Goal: Task Accomplishment & Management: Manage account settings

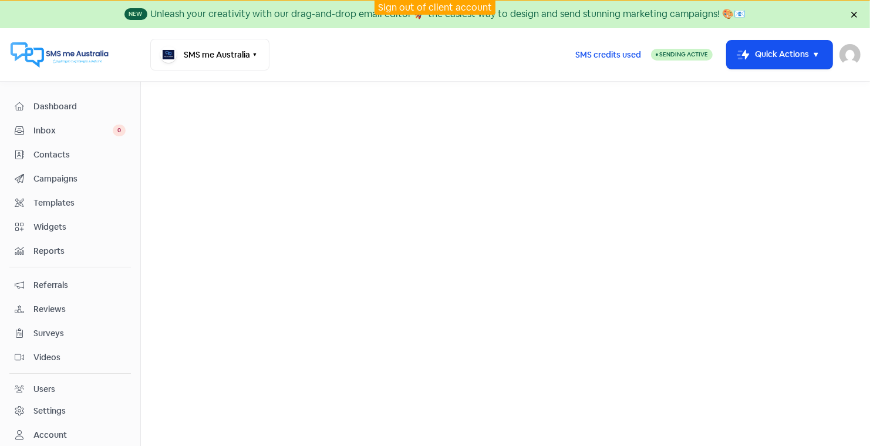
click at [426, 6] on link "Sign out of client account" at bounding box center [435, 7] width 114 height 12
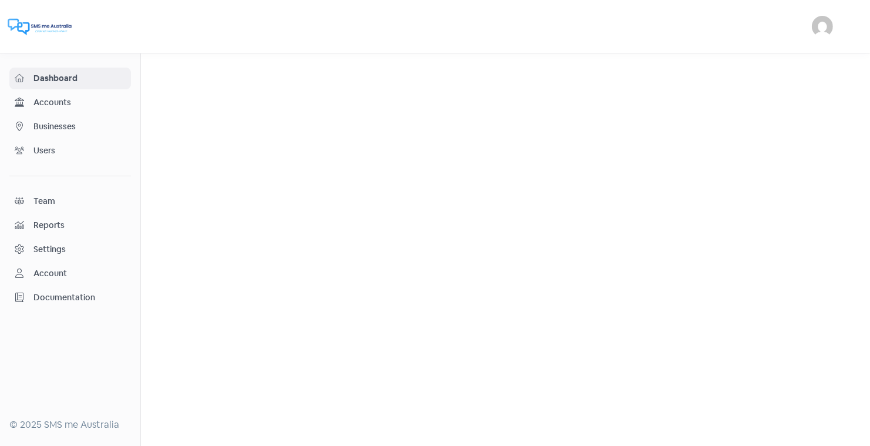
click at [65, 120] on span "Businesses" at bounding box center [79, 126] width 92 height 12
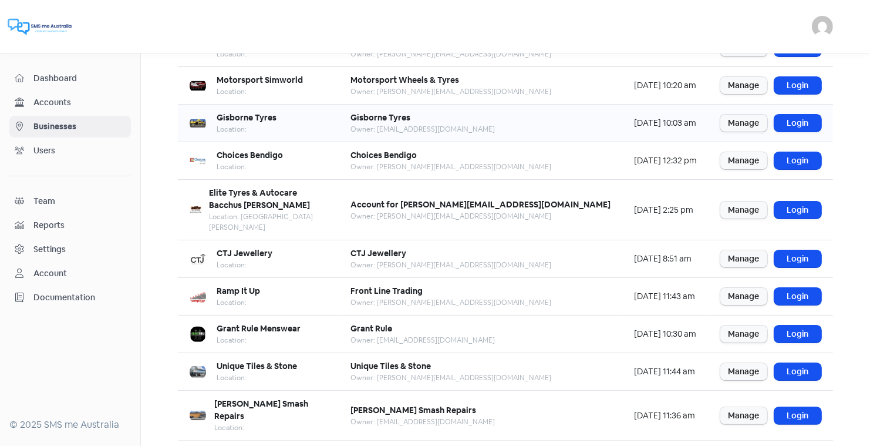
scroll to position [143, 0]
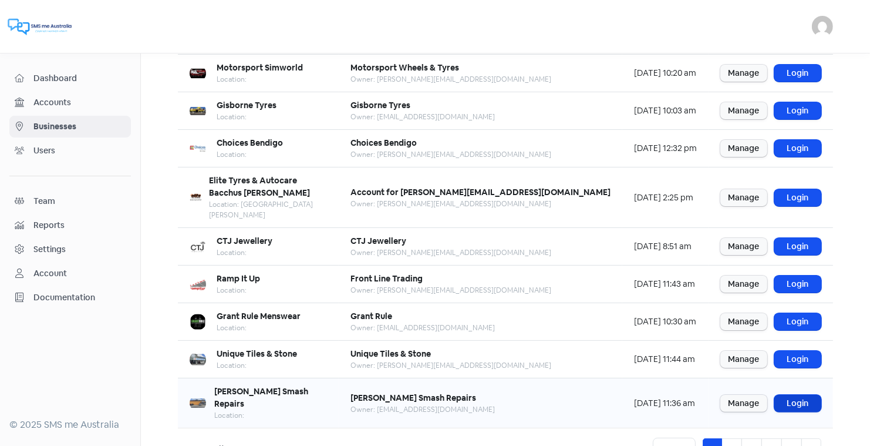
click at [799, 395] on link "Login" at bounding box center [797, 403] width 47 height 17
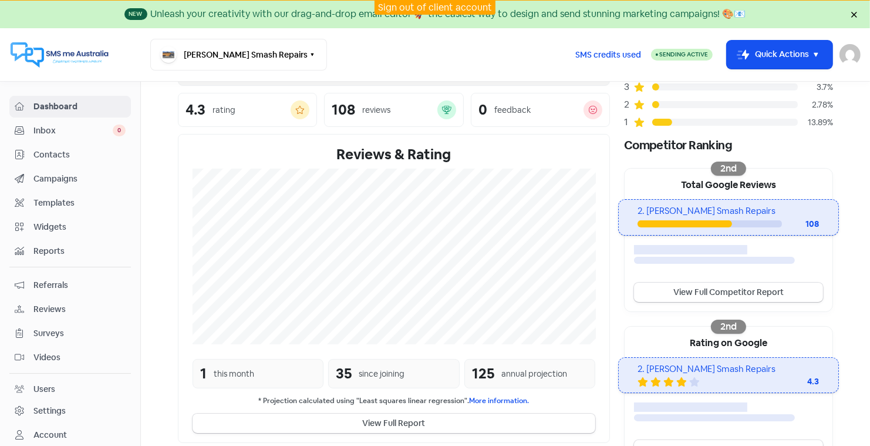
scroll to position [153, 0]
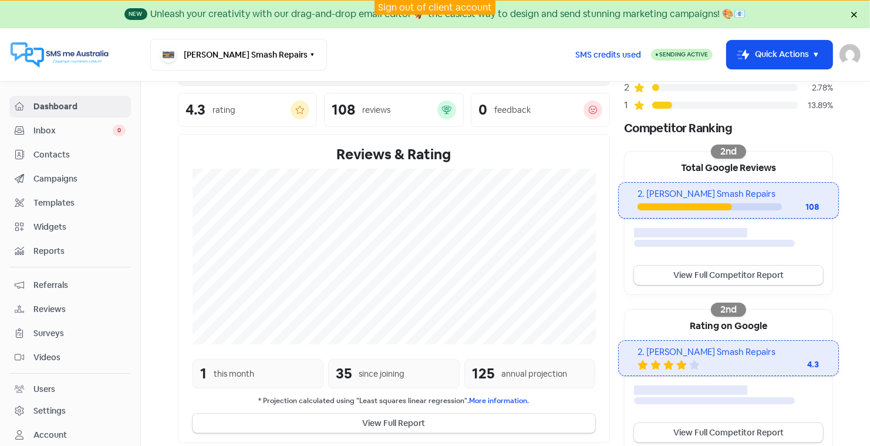
click at [40, 304] on span "Reviews" at bounding box center [79, 309] width 92 height 12
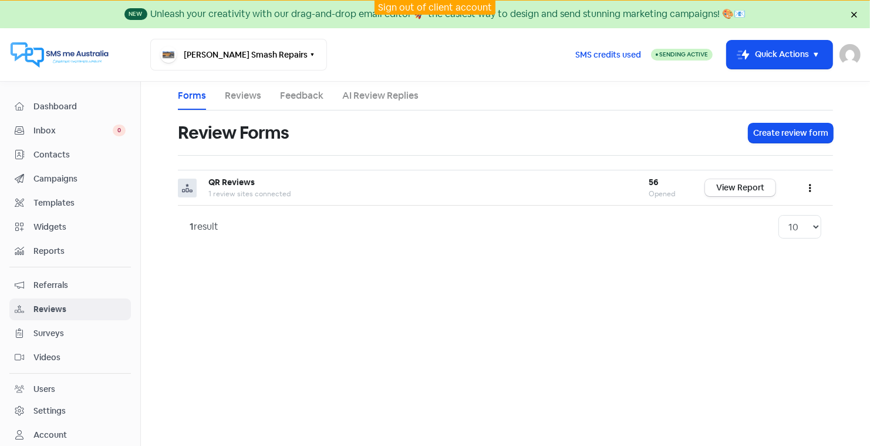
click at [371, 92] on link "AI Review Replies" at bounding box center [380, 96] width 76 height 14
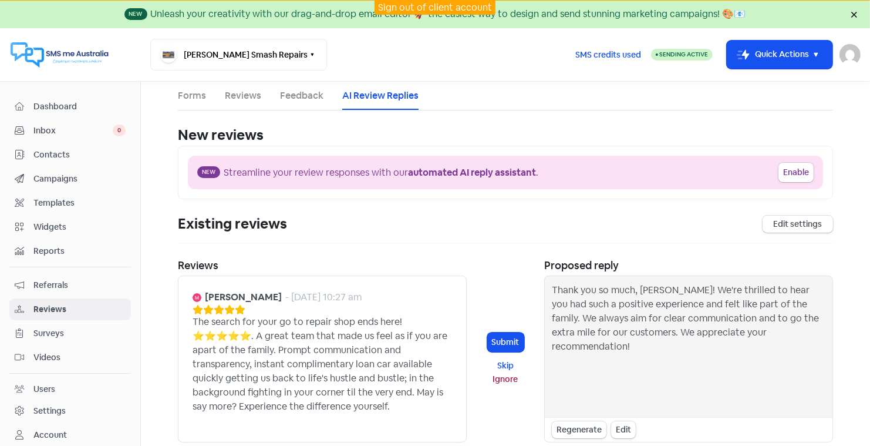
click at [435, 6] on link "Sign out of client account" at bounding box center [435, 7] width 114 height 12
click at [415, 6] on link "Sign out of client account" at bounding box center [435, 7] width 114 height 12
